Goal: Find specific page/section: Find specific page/section

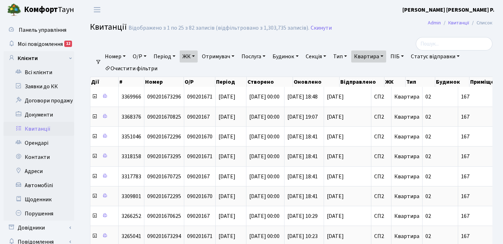
select select "25"
click at [386, 55] on link "Квартира" at bounding box center [368, 56] width 35 height 12
type input "1"
type input "150"
click at [196, 55] on link "ЖК" at bounding box center [189, 56] width 18 height 12
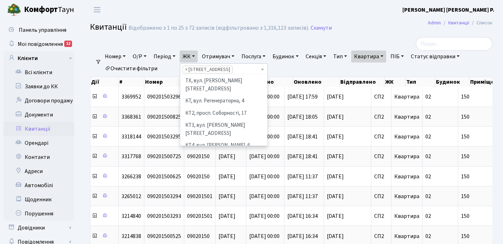
scroll to position [110, 0]
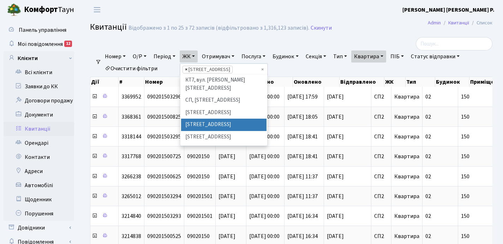
click at [188, 70] on span "×" at bounding box center [186, 69] width 2 height 7
select select
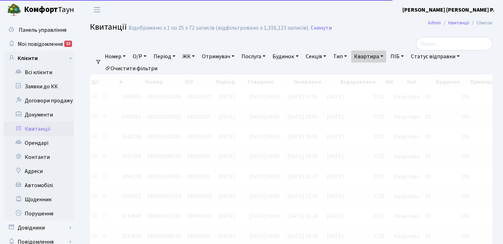
click at [197, 56] on link "ЖК" at bounding box center [189, 56] width 18 height 12
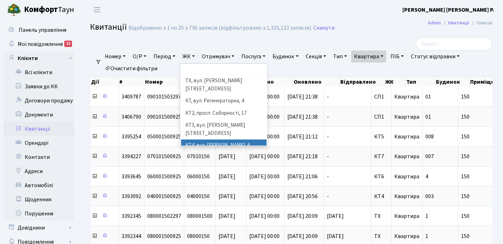
scroll to position [144, 0]
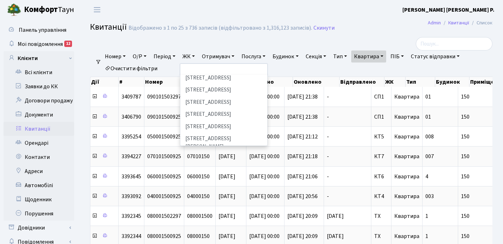
click at [220, 153] on li "МП, м. [GEOGRAPHIC_DATA], вул. Академіка Заболотного, 1-Б" at bounding box center [223, 163] width 85 height 20
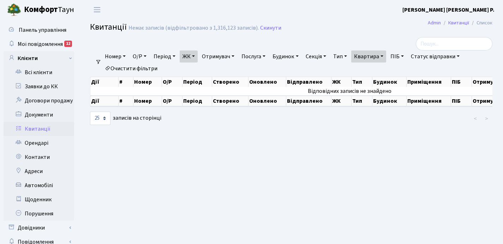
scroll to position [1, 0]
